Goal: Task Accomplishment & Management: Use online tool/utility

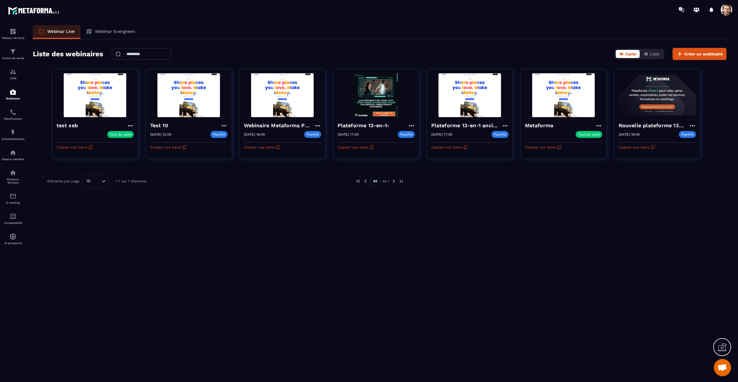
click at [321, 211] on div "Webinar Live Webinar Evergreen Liste des webinaires Carte Liste Créer un webina…" at bounding box center [379, 202] width 705 height 354
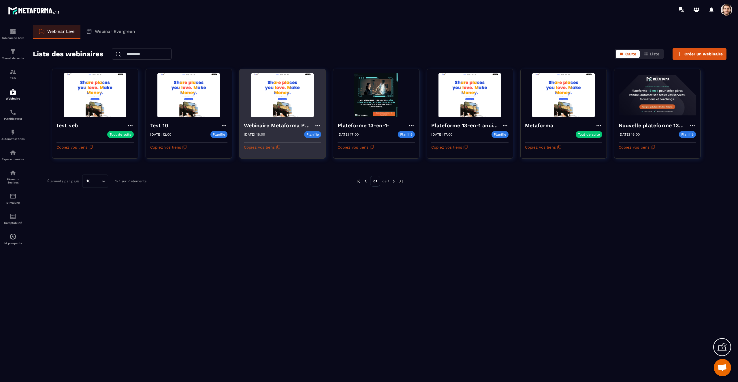
click at [292, 127] on h4 "Webinaire Metaforma Plateforme 13-en-1" at bounding box center [279, 125] width 70 height 8
